Goal: Task Accomplishment & Management: Manage account settings

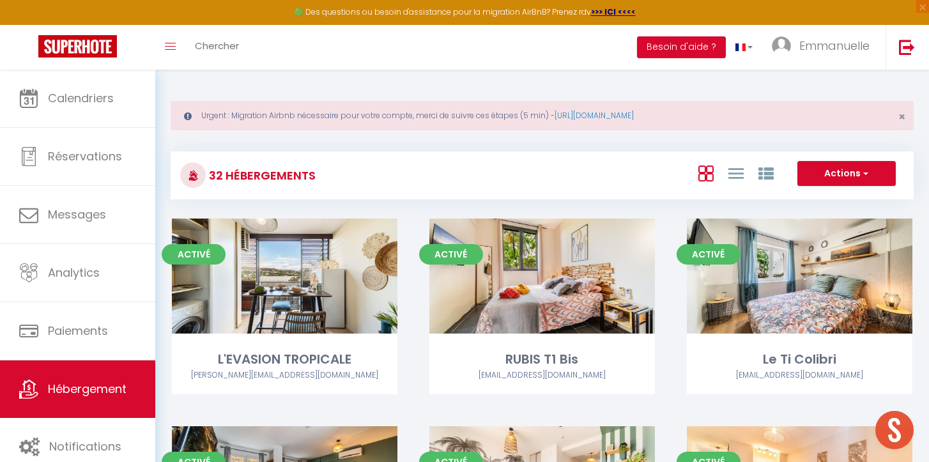
click at [841, 50] on span "Emmanuelle" at bounding box center [834, 46] width 70 height 16
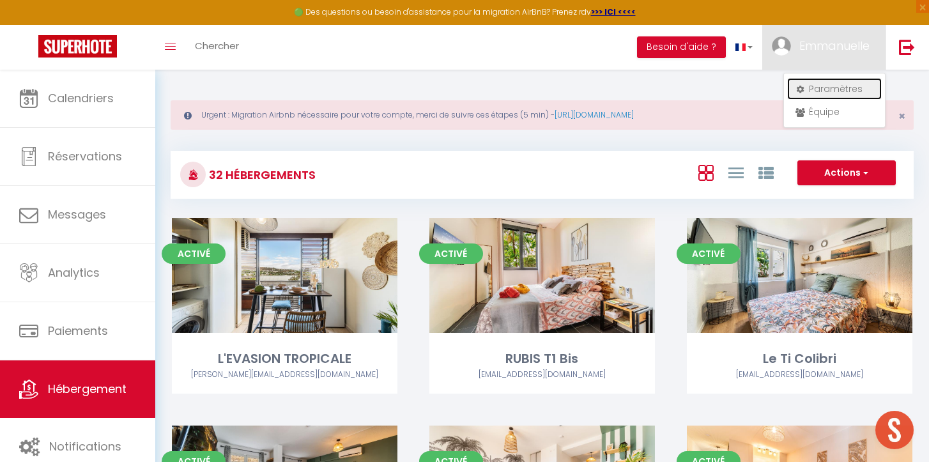
click at [817, 96] on link "Paramètres" at bounding box center [834, 89] width 95 height 22
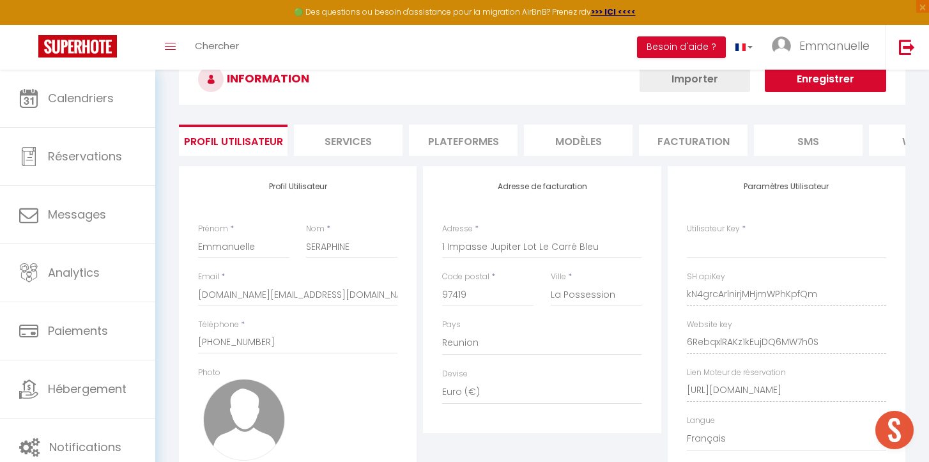
scroll to position [67, 0]
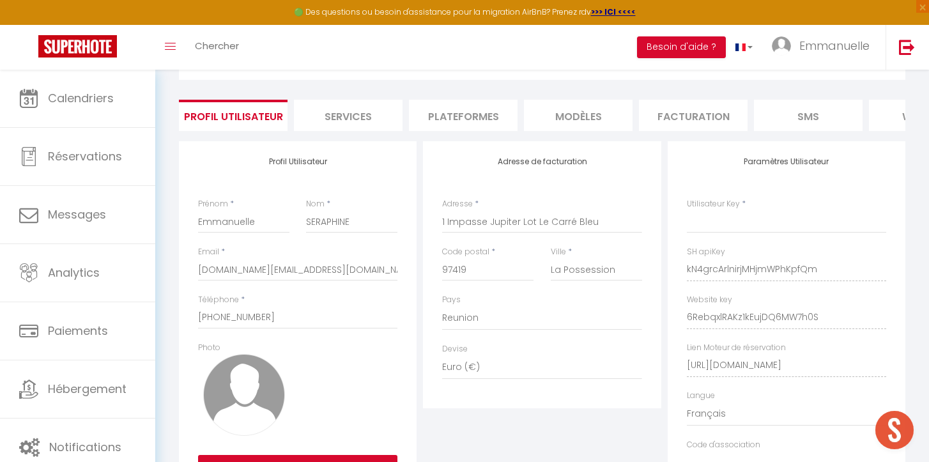
type input "kN4grcArlnirjMHjmWPhKpfQm"
type input "6RebqxlRAKz1kEujDQ6MW7h0S"
type input "[URL][DOMAIN_NAME]"
select select "fr"
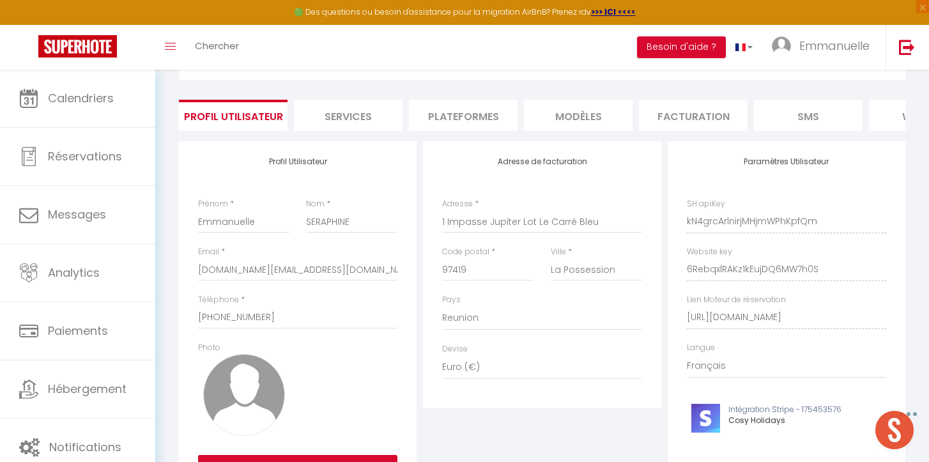
click at [475, 114] on li "Plateformes" at bounding box center [463, 115] width 109 height 31
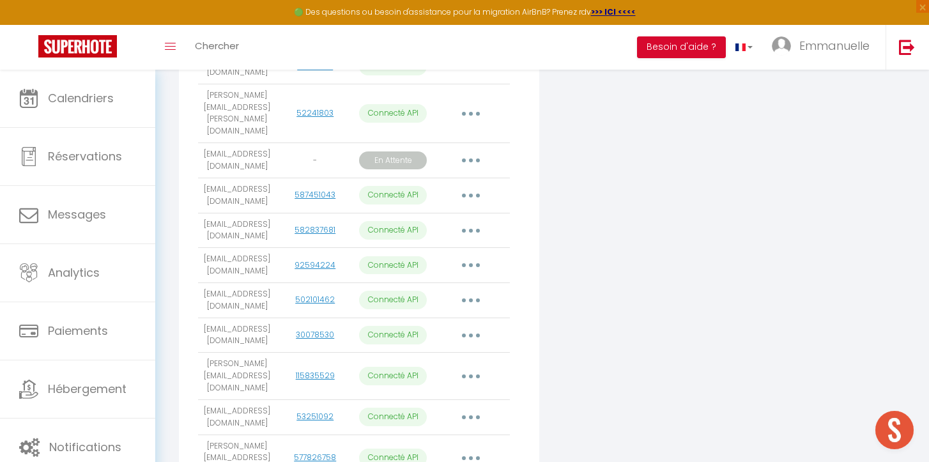
scroll to position [778, 0]
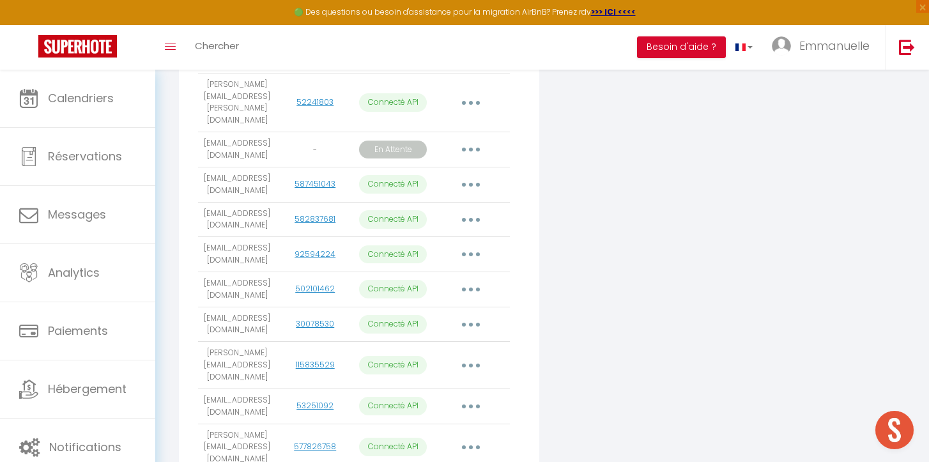
click at [479, 396] on button "button" at bounding box center [471, 406] width 36 height 20
click at [437, 424] on link "Importer les appartements" at bounding box center [414, 435] width 141 height 22
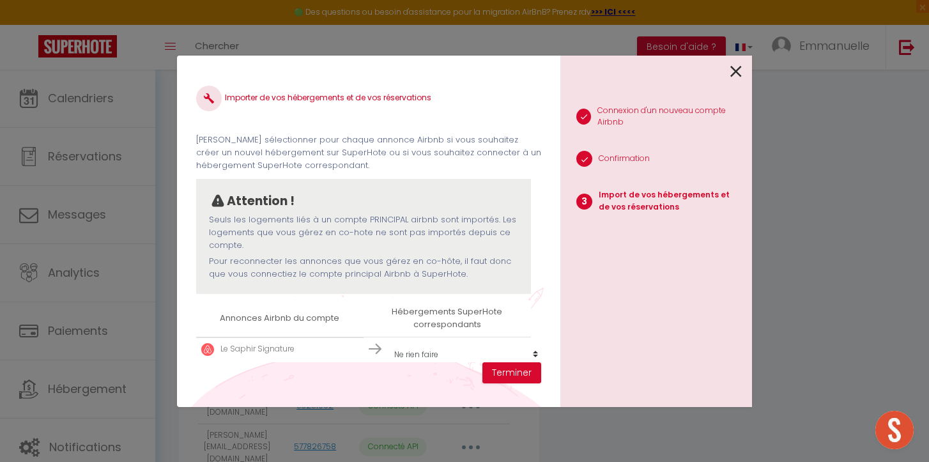
scroll to position [19, 0]
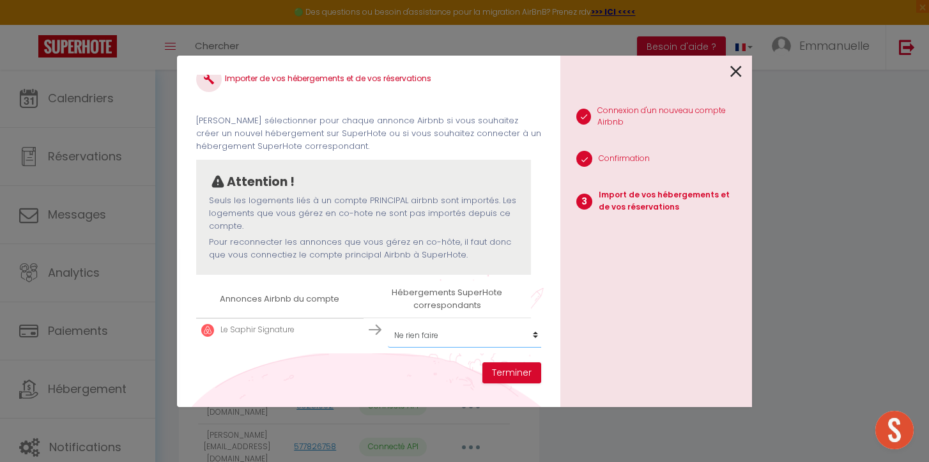
click at [473, 337] on select "Créer un nouvel hébergement Ne rien faire L'EVASION TROPICALE RUBIS T1 Bis Le T…" at bounding box center [466, 335] width 157 height 24
select select "75277"
click at [388, 323] on select "Créer un nouvel hébergement Ne rien faire L'EVASION TROPICALE RUBIS T1 Bis Le T…" at bounding box center [466, 335] width 157 height 24
click at [511, 374] on button "Terminer" at bounding box center [511, 373] width 59 height 22
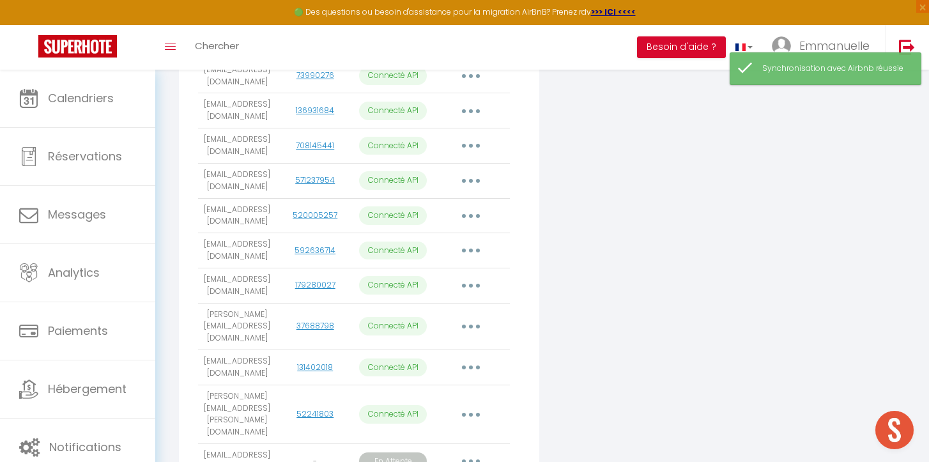
scroll to position [0, 0]
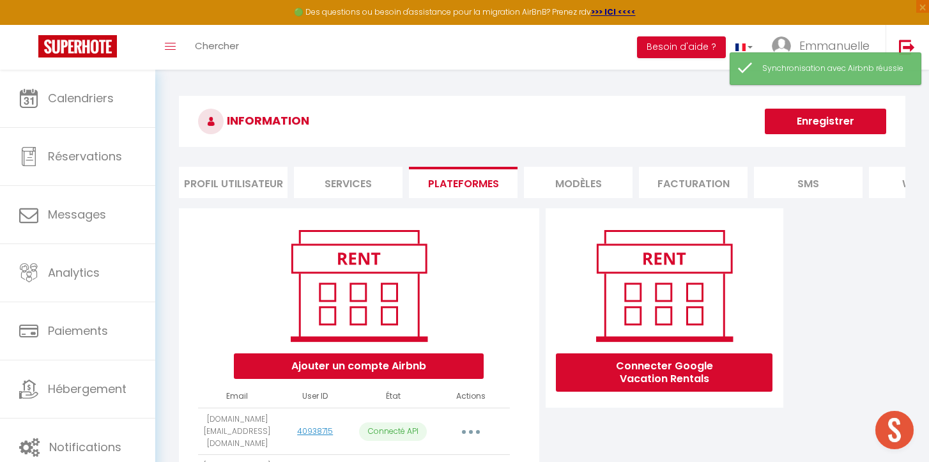
click at [804, 127] on button "Enregistrer" at bounding box center [825, 122] width 121 height 26
